Goal: Task Accomplishment & Management: Use online tool/utility

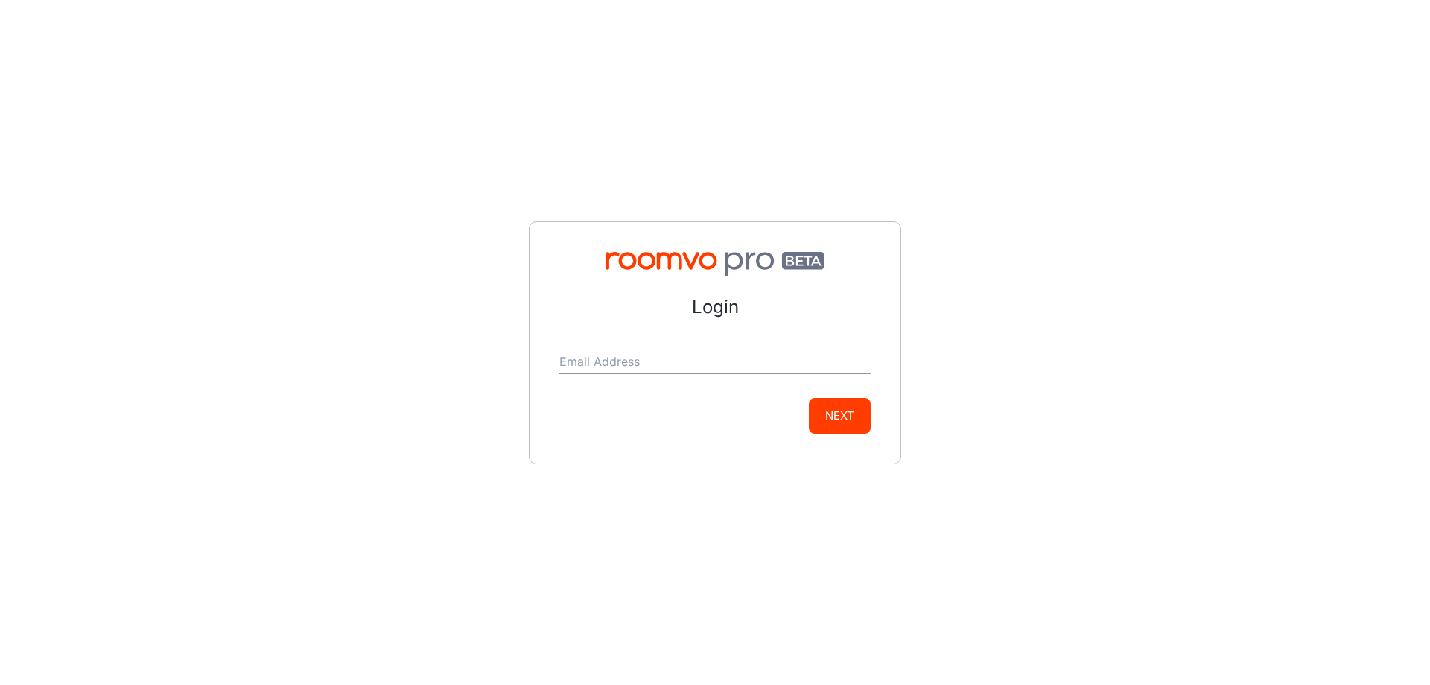
click at [639, 352] on input "Email Address" at bounding box center [714, 362] width 311 height 24
type input "[EMAIL_ADDRESS][DOMAIN_NAME]"
click at [831, 411] on button "Next" at bounding box center [840, 416] width 62 height 36
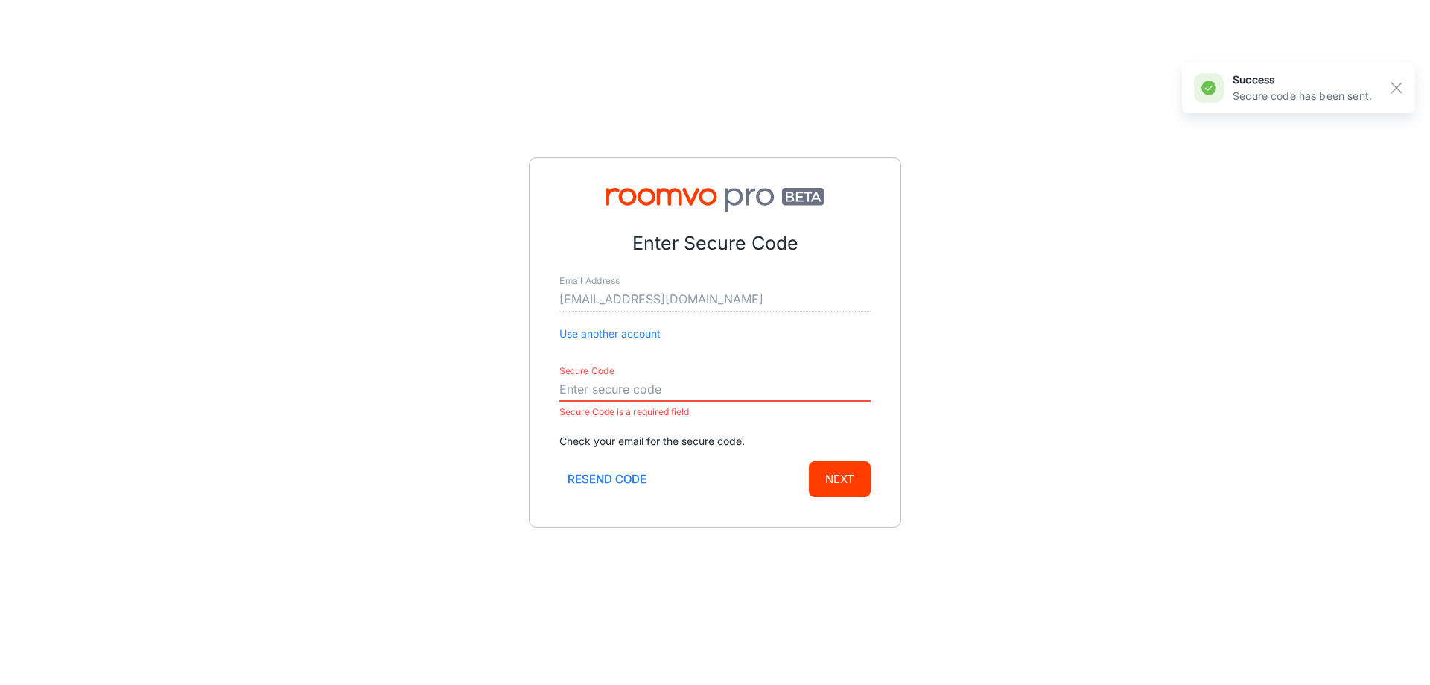
click at [670, 384] on input "Secure Code" at bounding box center [714, 390] width 311 height 24
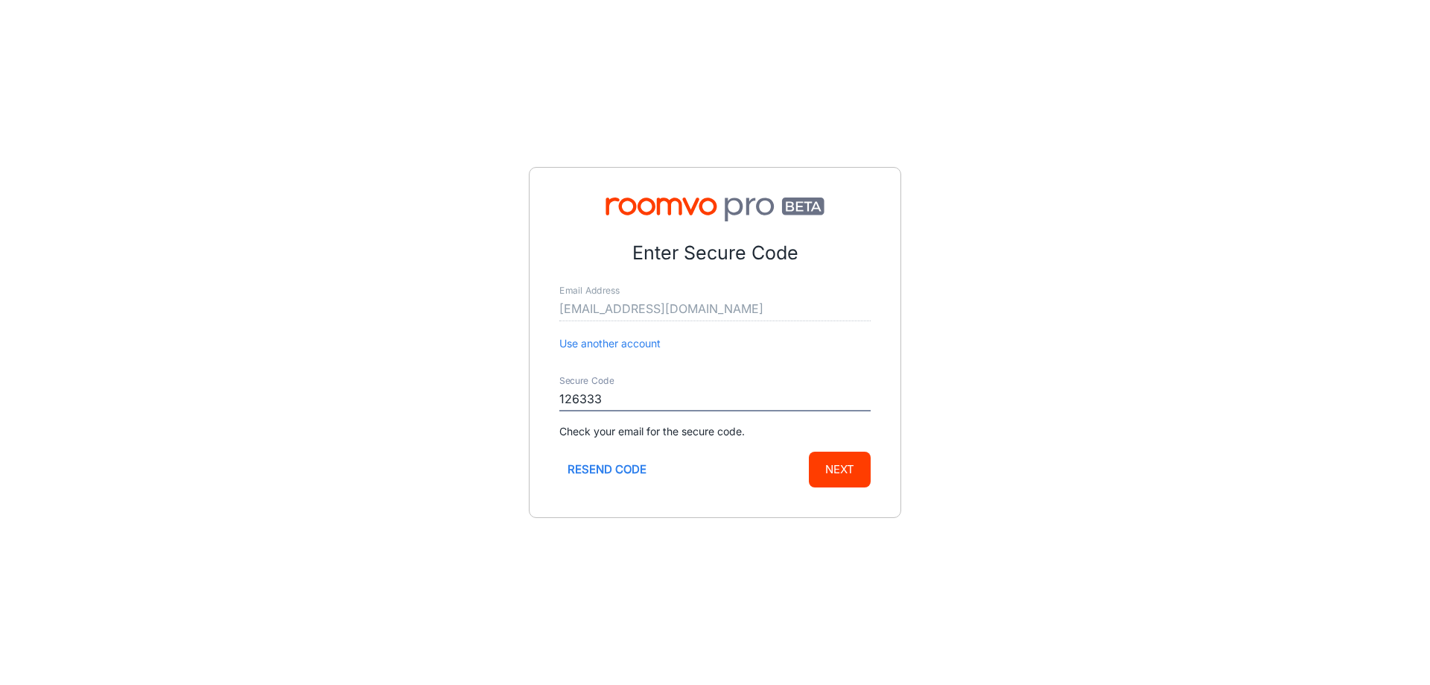
type input "126333"
click at [809, 451] on button "Next" at bounding box center [840, 469] width 62 height 36
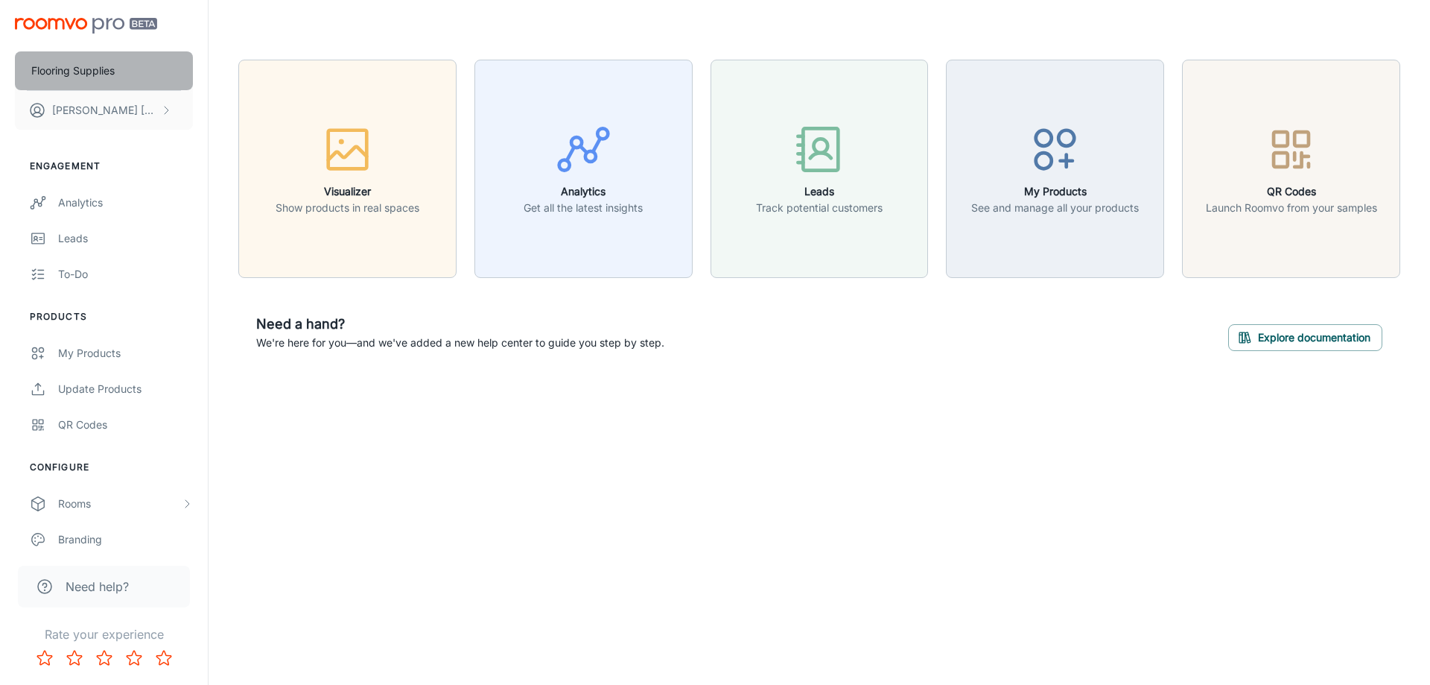
click at [100, 72] on p "Flooring Supplies" at bounding box center [72, 71] width 83 height 16
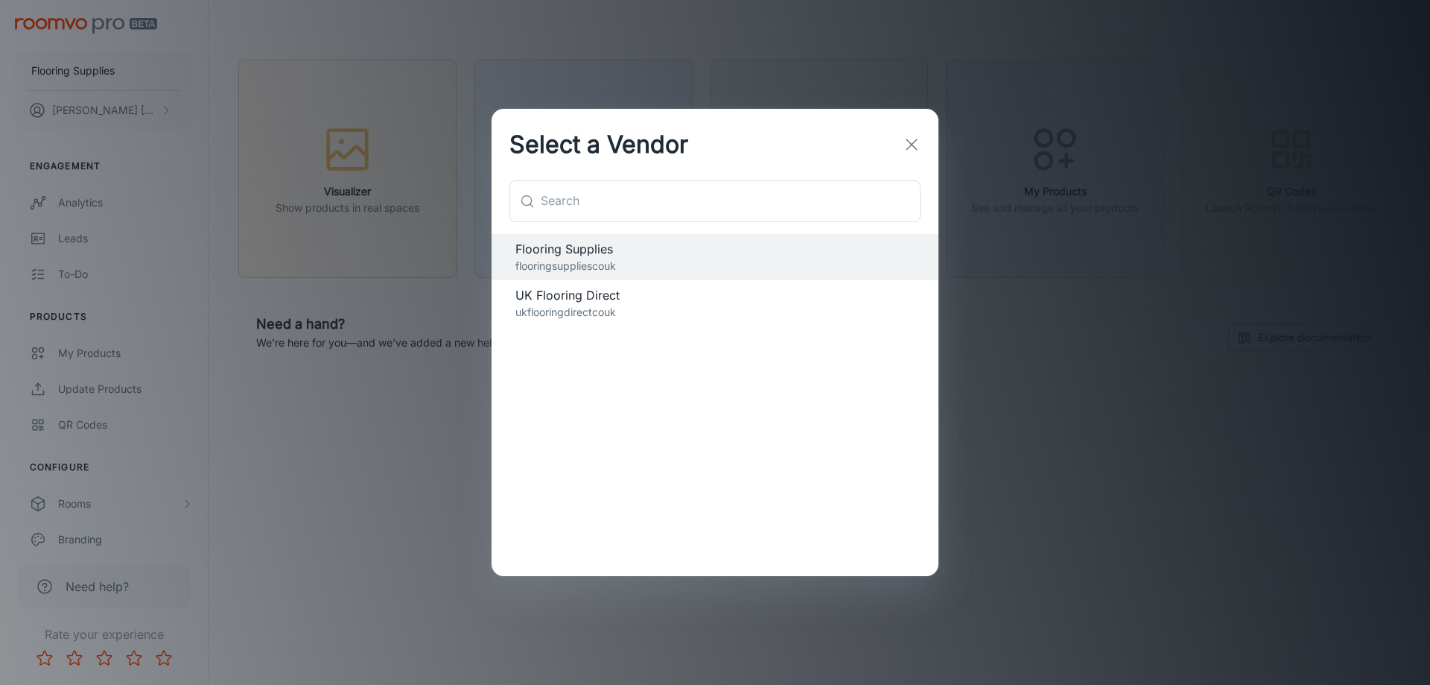
click at [586, 301] on span "UK Flooring Direct" at bounding box center [715, 295] width 399 height 18
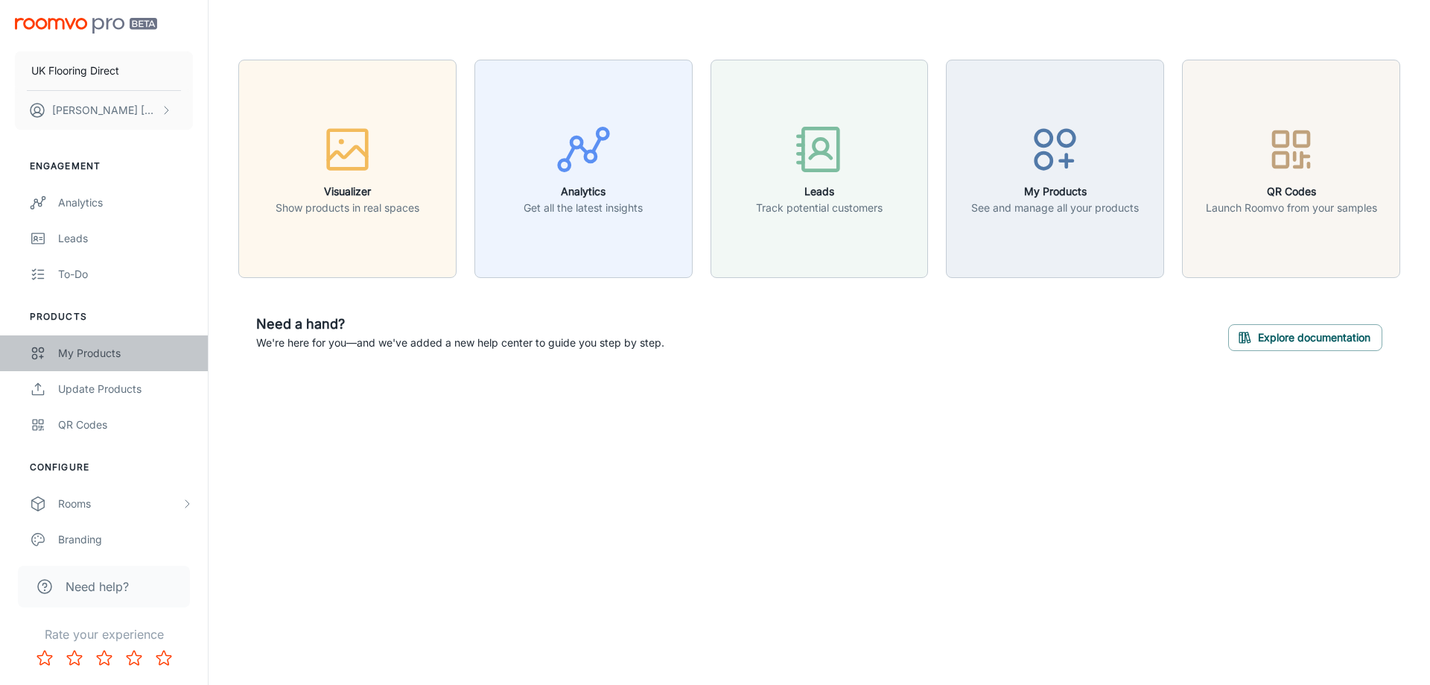
click at [102, 352] on div "My Products" at bounding box center [125, 353] width 135 height 16
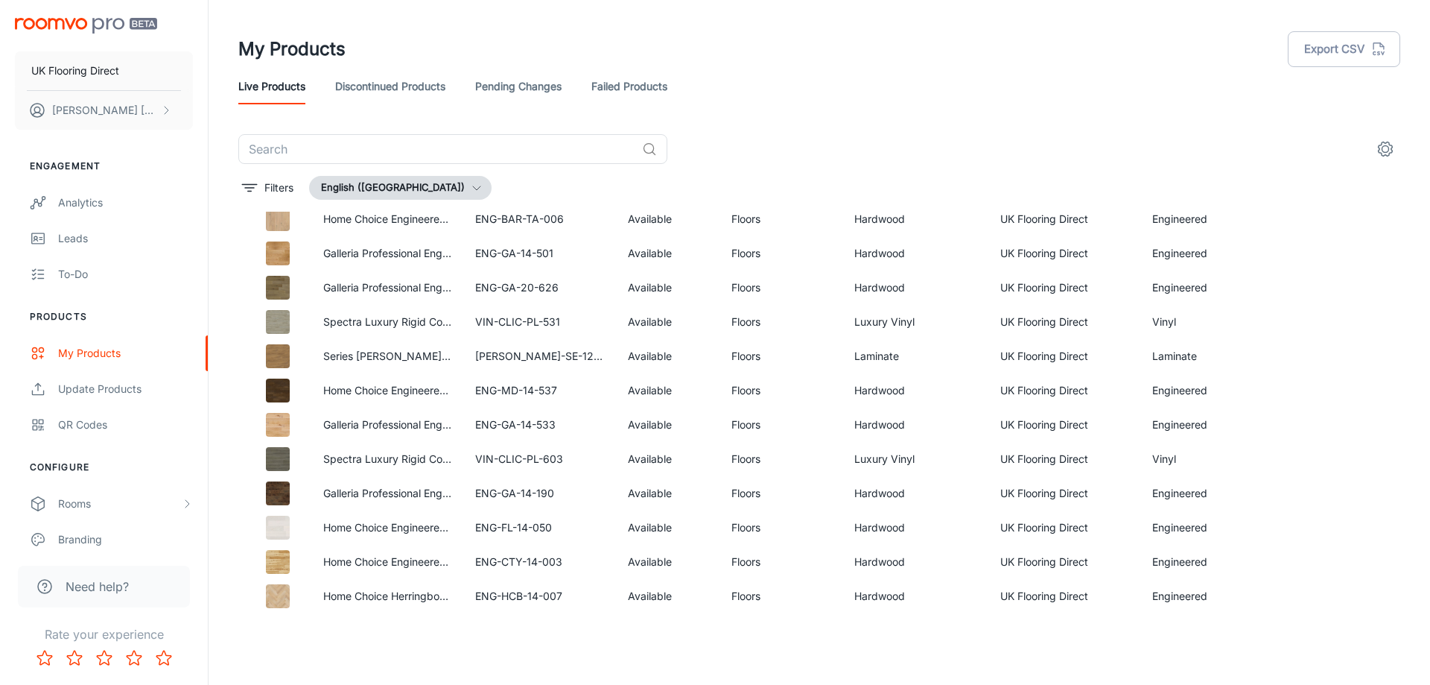
scroll to position [4061, 0]
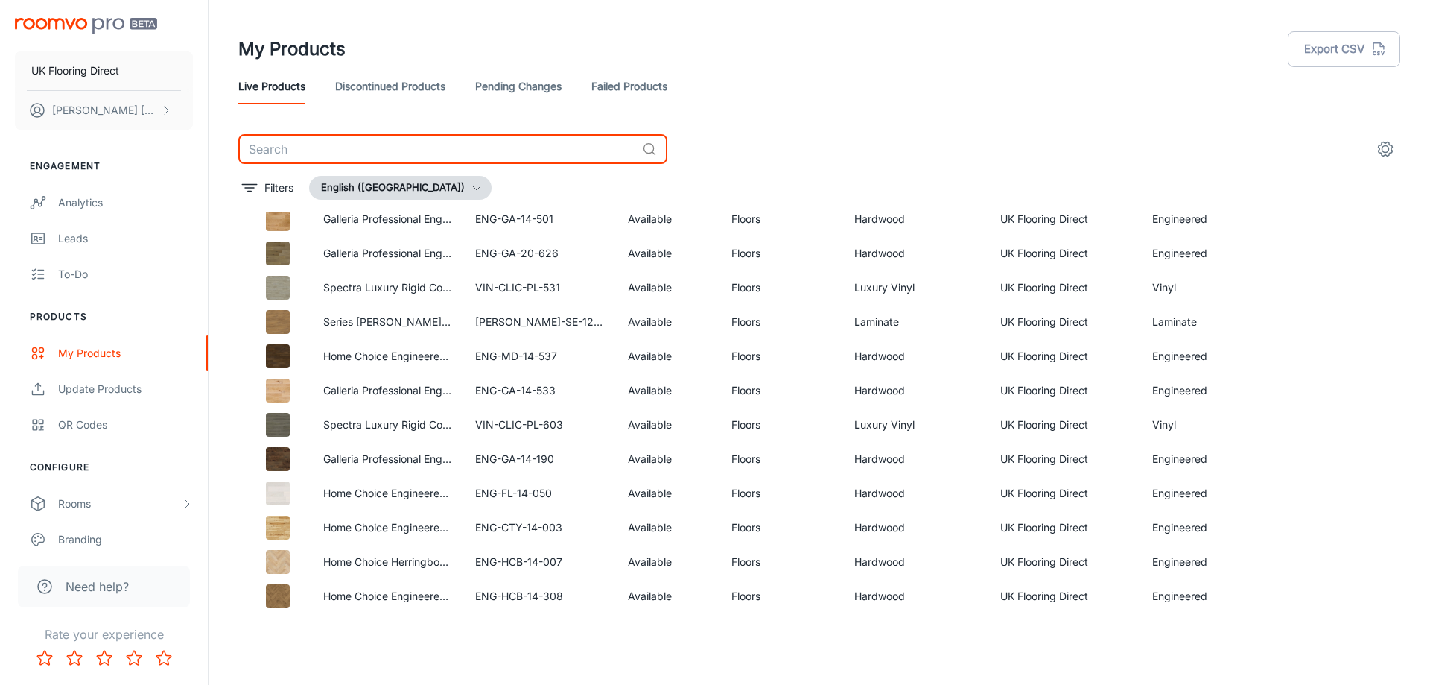
click at [488, 150] on input "text" at bounding box center [437, 149] width 398 height 30
paste input "ENG-HC-14-630"
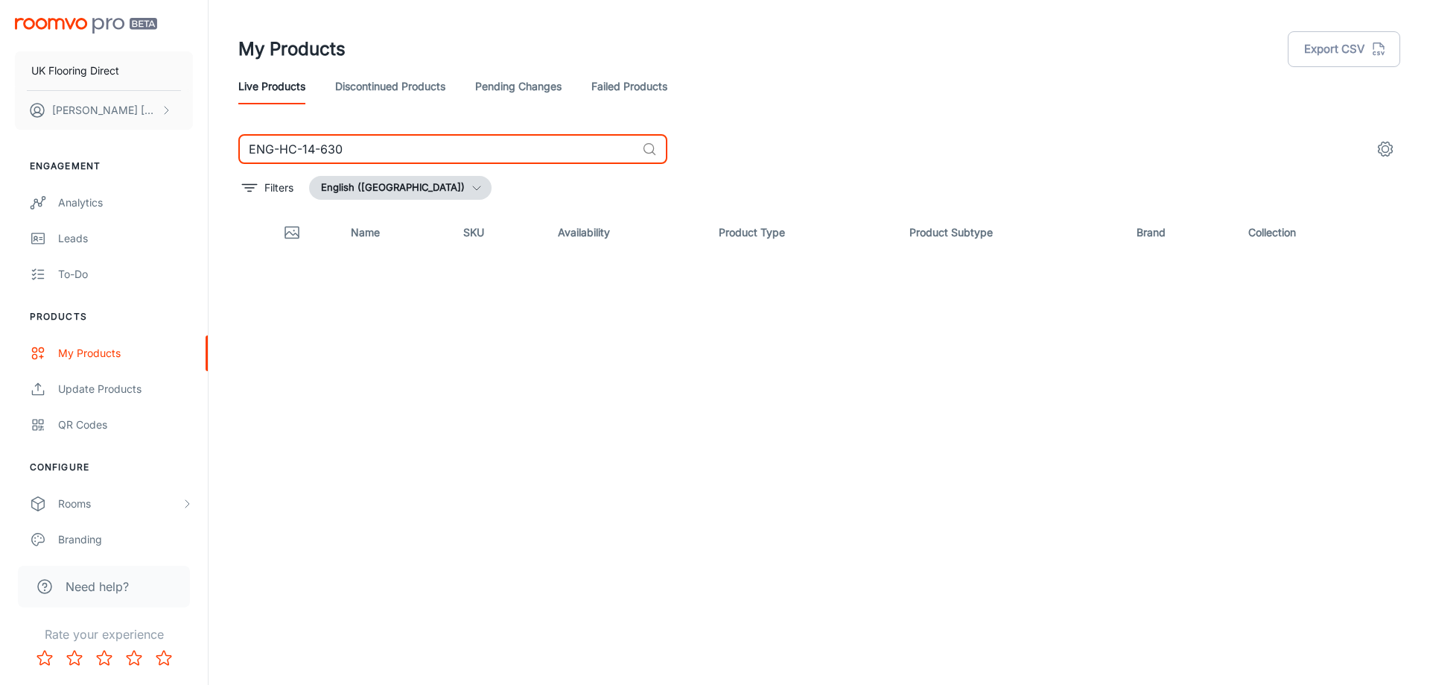
type input "ENG-HC-14-630"
drag, startPoint x: 359, startPoint y: 151, endPoint x: 136, endPoint y: 139, distance: 223.1
click at [136, 138] on div "UK Flooring Direct [PERSON_NAME] Engagement Analytics Leads To-do Products My P…" at bounding box center [715, 336] width 1430 height 673
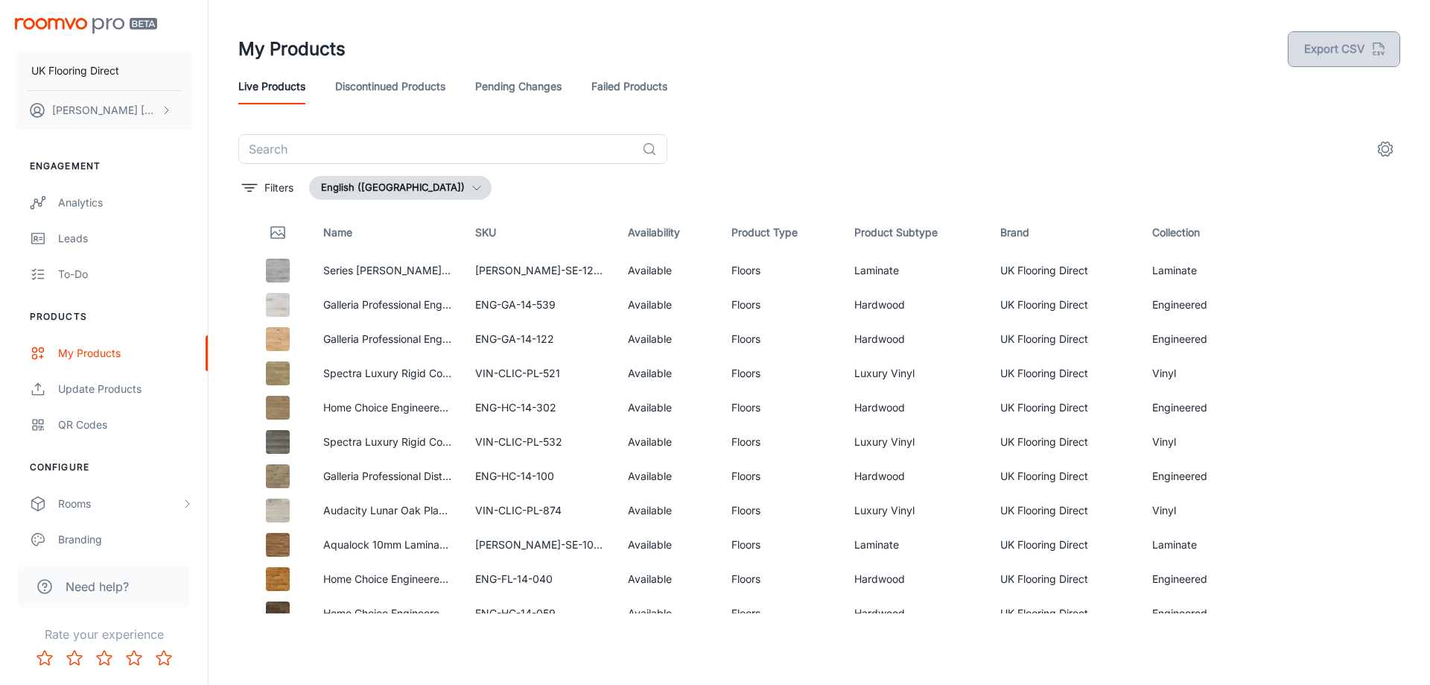
click at [1341, 52] on button "Export CSV" at bounding box center [1344, 49] width 112 height 36
